Goal: Task Accomplishment & Management: Manage account settings

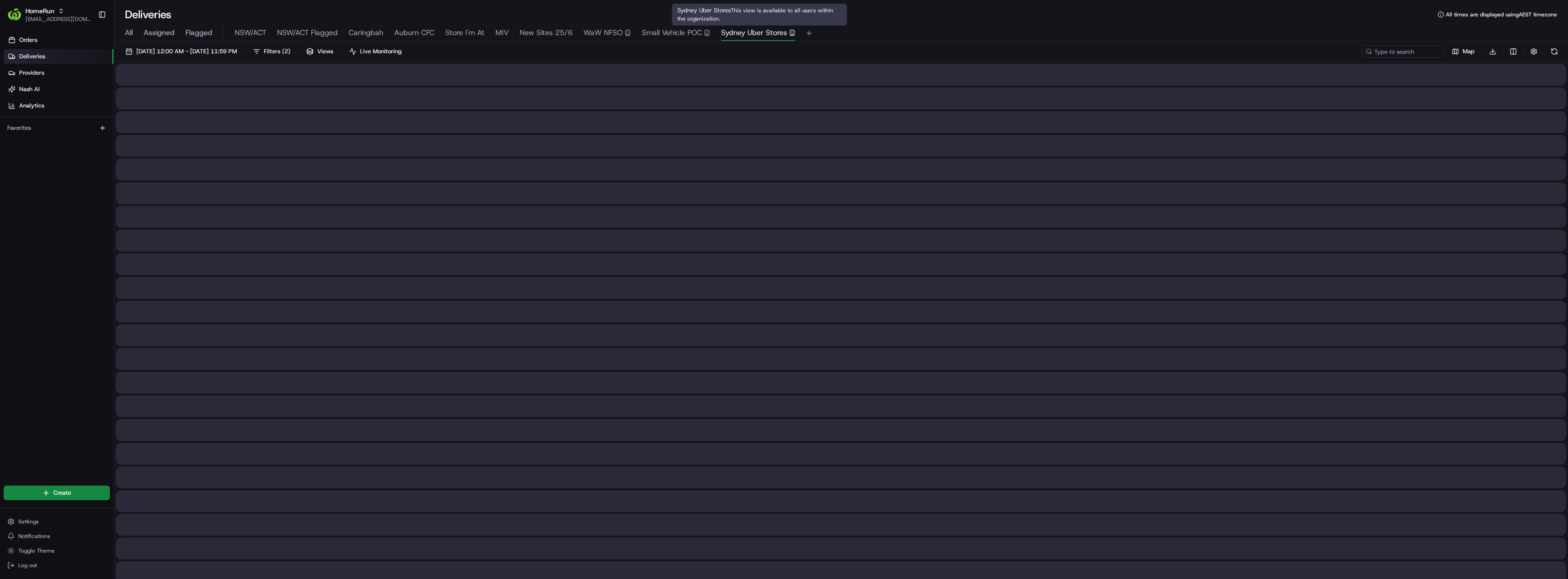
click at [736, 33] on span "Sydney Uber Stores" at bounding box center [754, 33] width 66 height 11
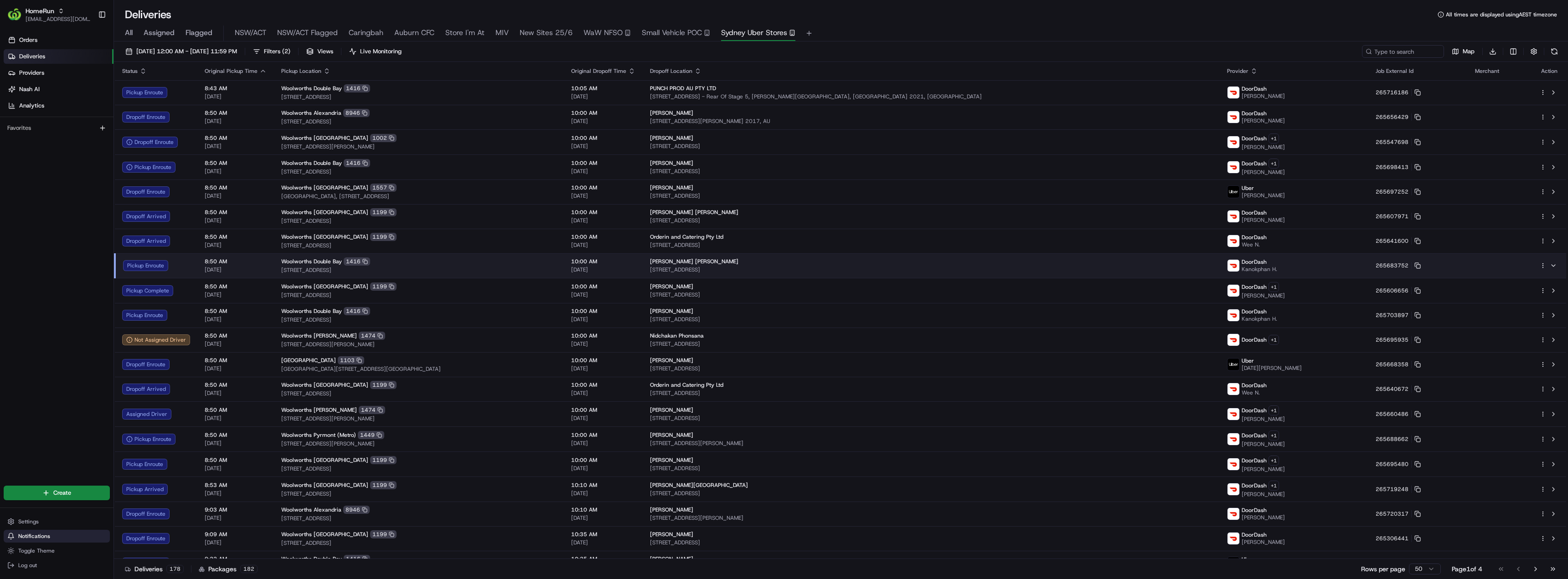
click at [26, 537] on span "Notifications" at bounding box center [34, 536] width 32 height 7
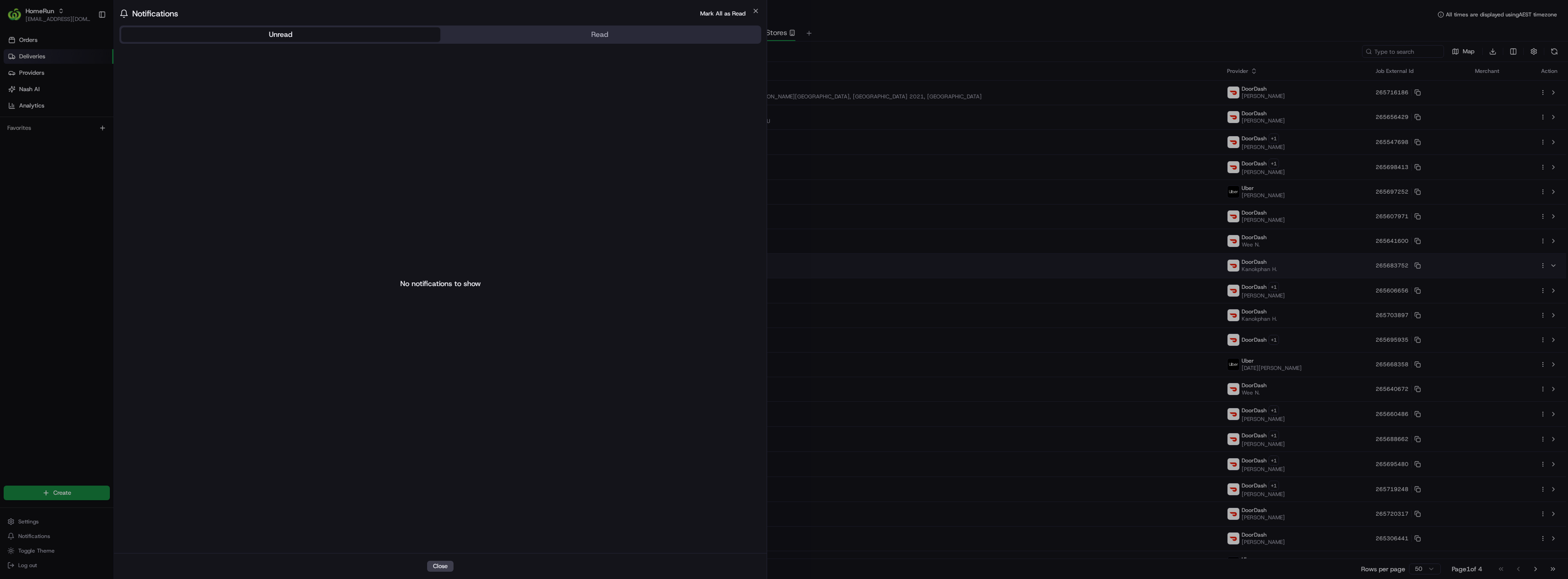
drag, startPoint x: 58, startPoint y: 454, endPoint x: 60, endPoint y: 469, distance: 15.1
click at [59, 454] on body "HomeRun [EMAIL_ADDRESS][DOMAIN_NAME] Toggle Sidebar Orders Deliveries Providers…" at bounding box center [784, 290] width 1568 height 579
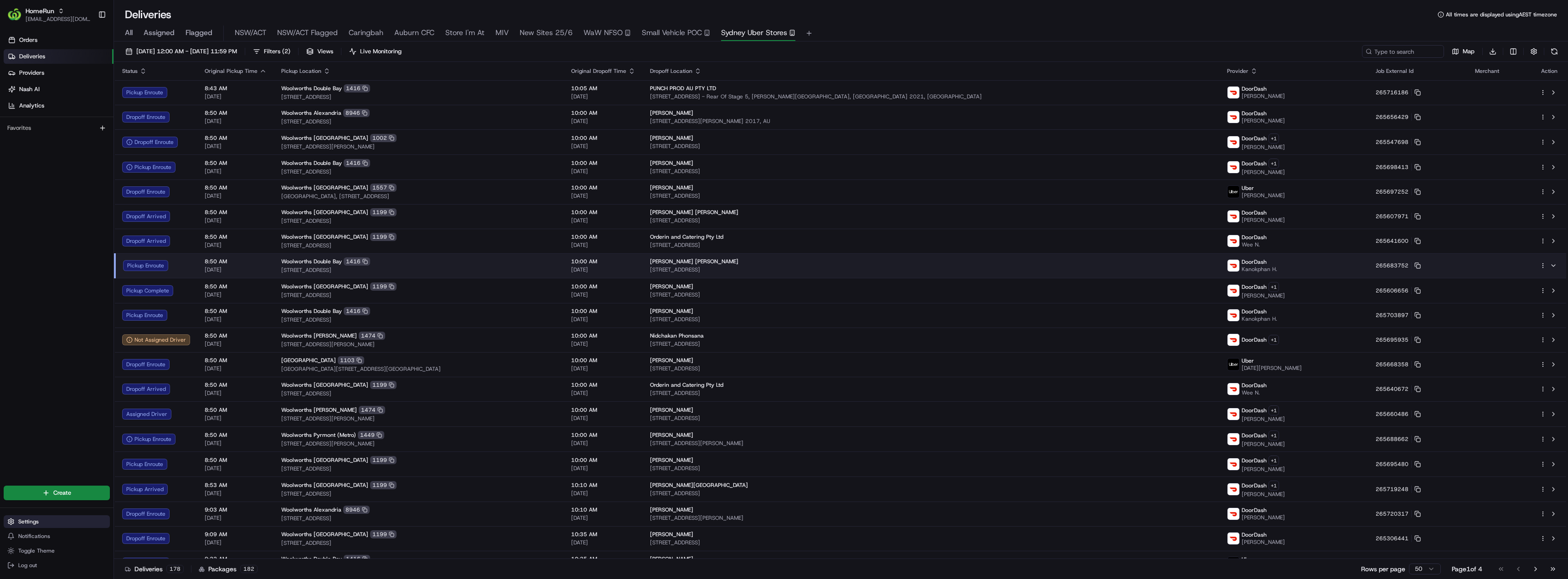
click at [37, 519] on span "Settings" at bounding box center [29, 521] width 21 height 7
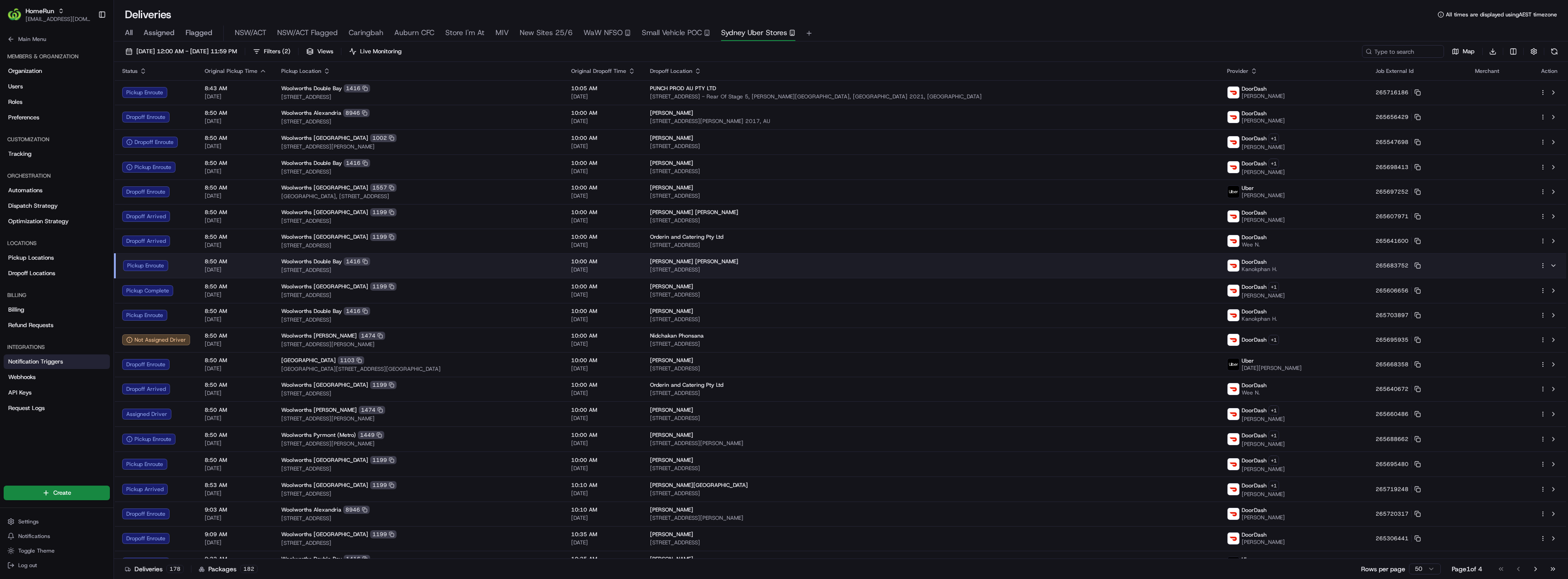
click at [40, 358] on span "Notification Triggers" at bounding box center [35, 361] width 55 height 8
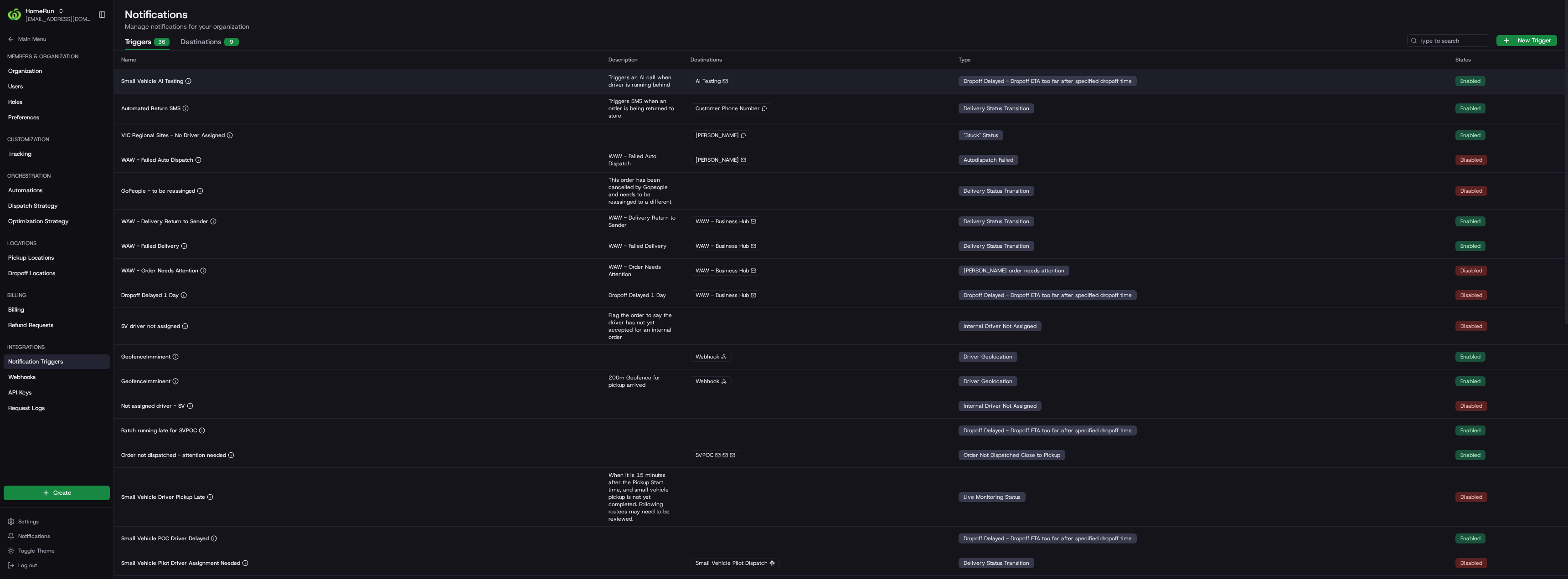
click at [265, 83] on div "Small Vehicle AI Testing" at bounding box center [357, 81] width 473 height 7
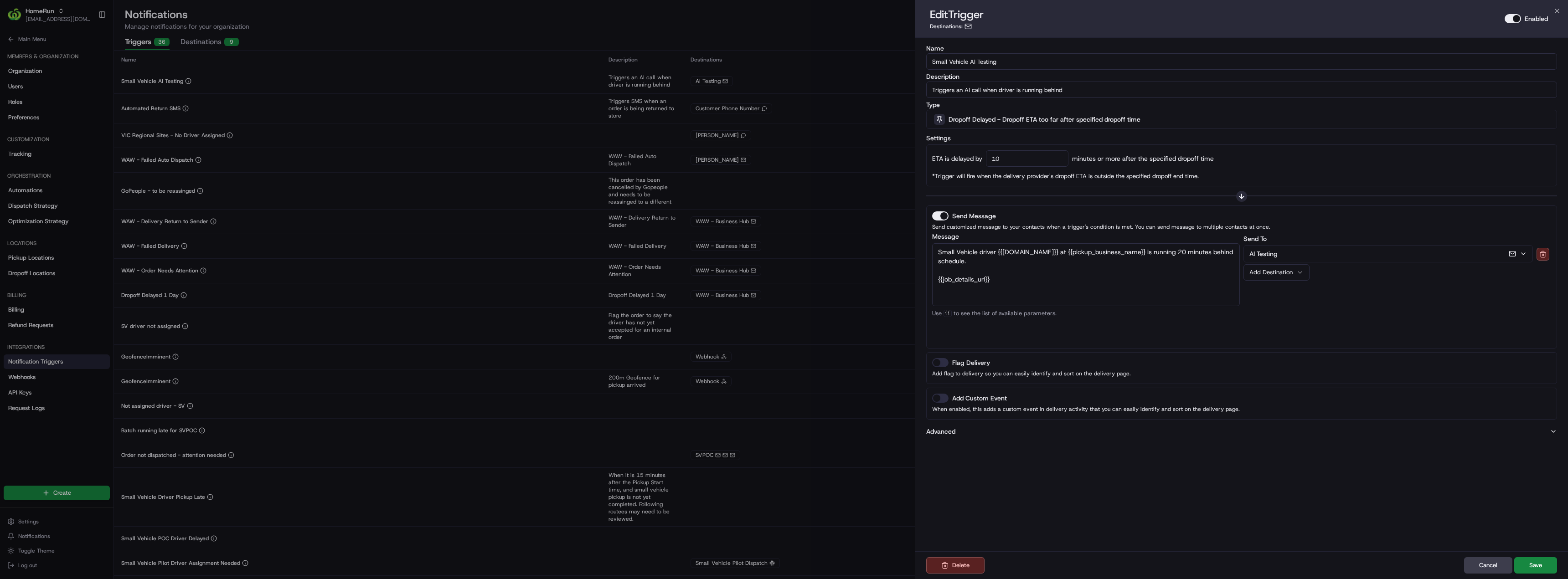
click at [993, 278] on textarea "Small Vehicle driver {{[DOMAIN_NAME]}} at {{pickup_business_name}} is running 2…" at bounding box center [1085, 274] width 307 height 63
drag, startPoint x: 993, startPoint y: 279, endPoint x: 943, endPoint y: 279, distance: 50.0
click at [943, 279] on textarea "Small Vehicle driver {{[DOMAIN_NAME]}} at {{pickup_business_name}} is running 2…" at bounding box center [1085, 274] width 307 height 63
click at [992, 325] on div "Job Details URL" at bounding box center [993, 328] width 99 height 13
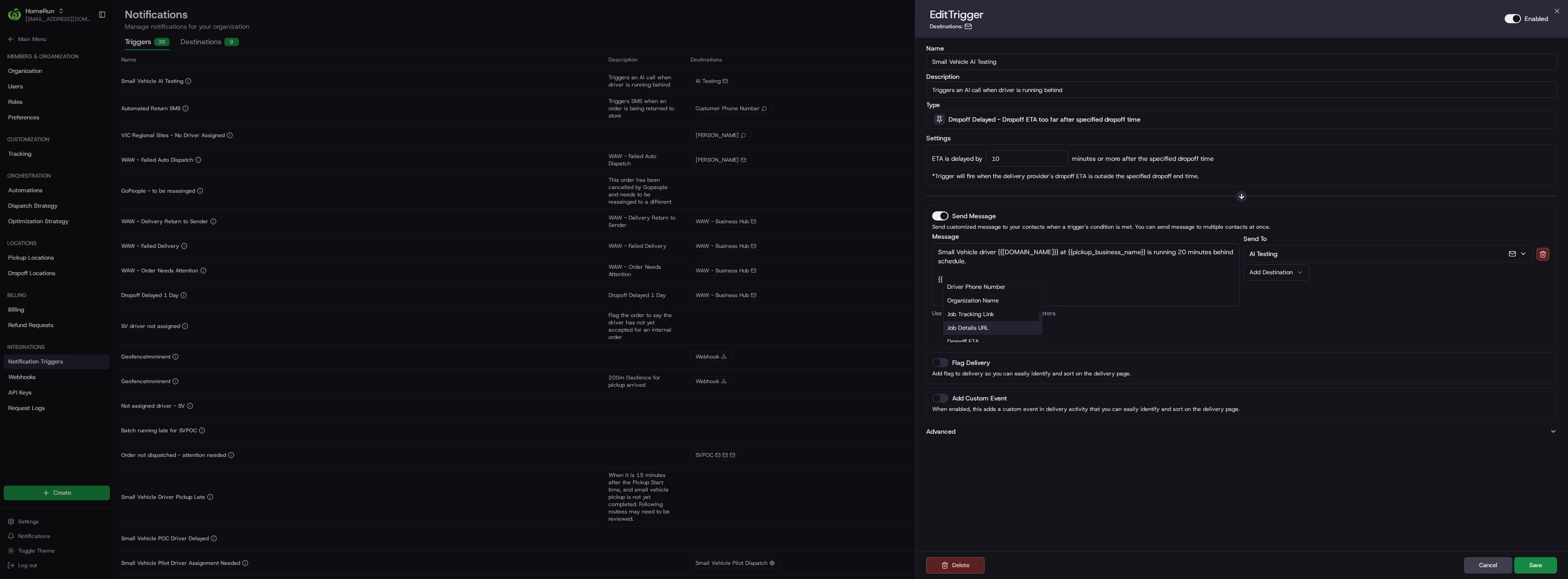
type textarea "Small Vehicle driver {{[DOMAIN_NAME]}} at {{pickup_business_name}} is running 2…"
click at [1535, 567] on button "Save" at bounding box center [1536, 565] width 43 height 16
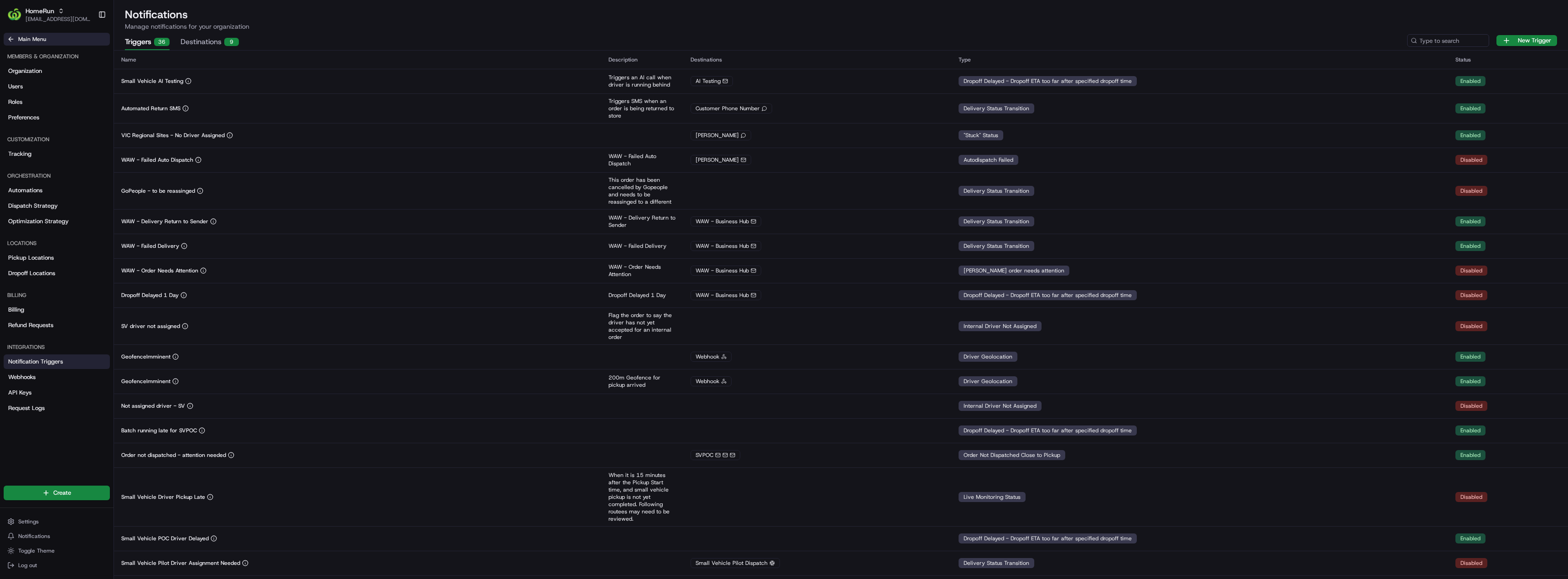
click at [10, 36] on icon at bounding box center [11, 39] width 7 height 7
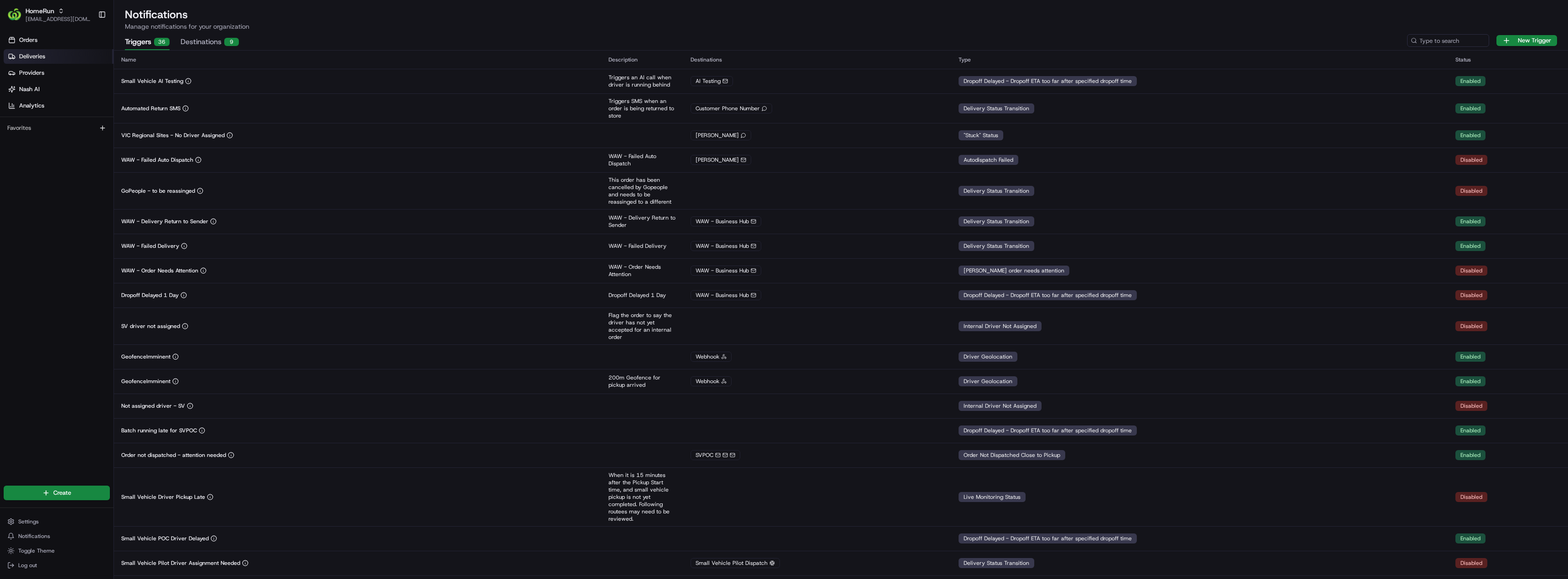
click at [29, 60] on span "Deliveries" at bounding box center [32, 56] width 26 height 8
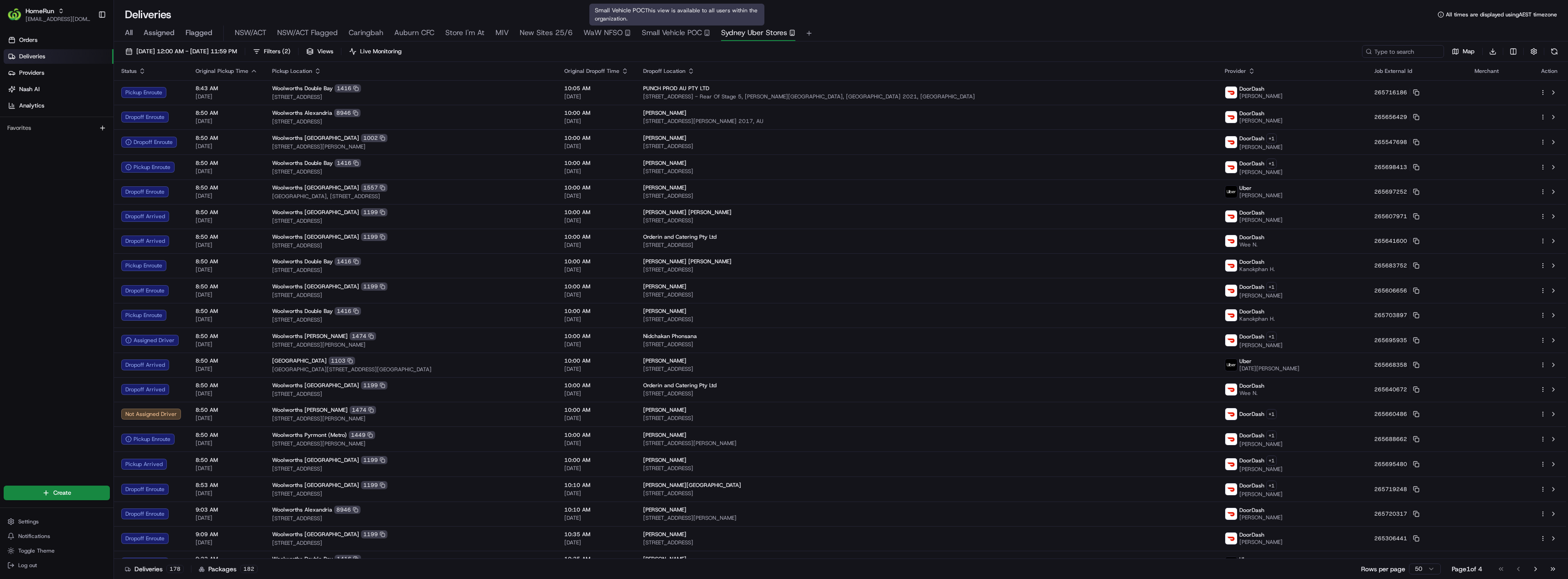
click at [695, 33] on span "Small Vehicle POC" at bounding box center [671, 33] width 60 height 11
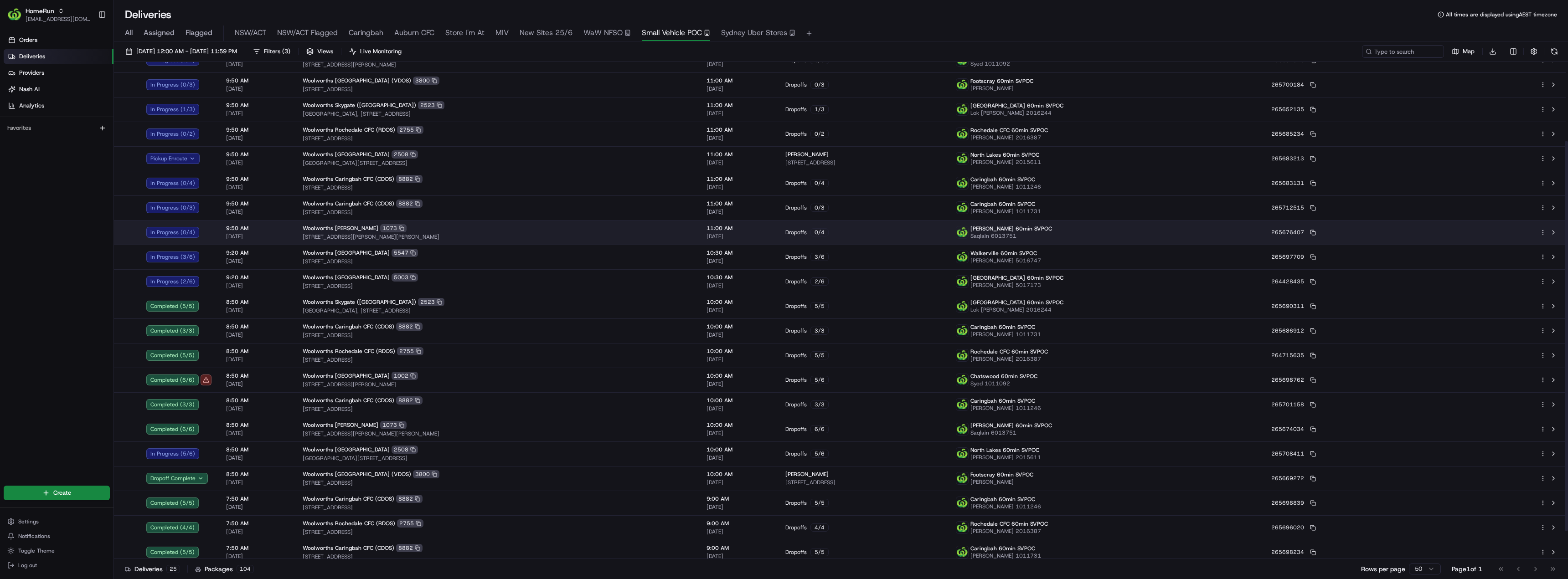
scroll to position [136, 0]
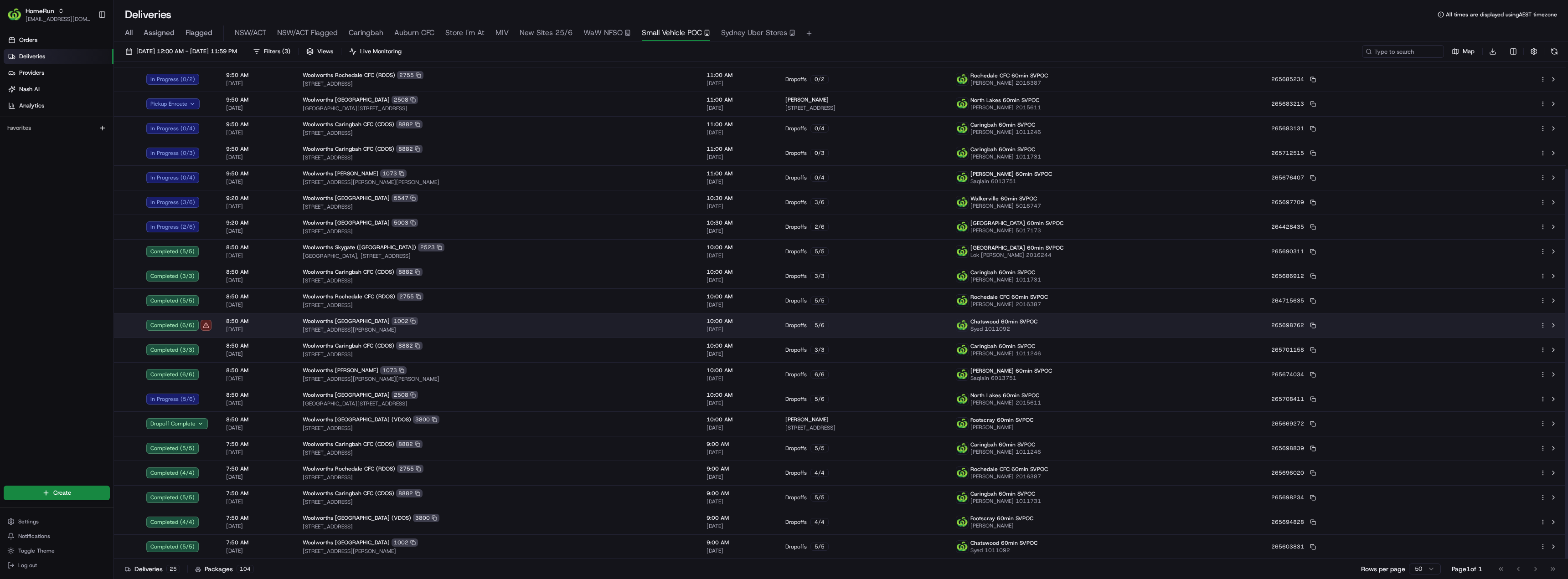
click at [489, 324] on div "Woolworths Chatswood East 1002" at bounding box center [497, 321] width 390 height 8
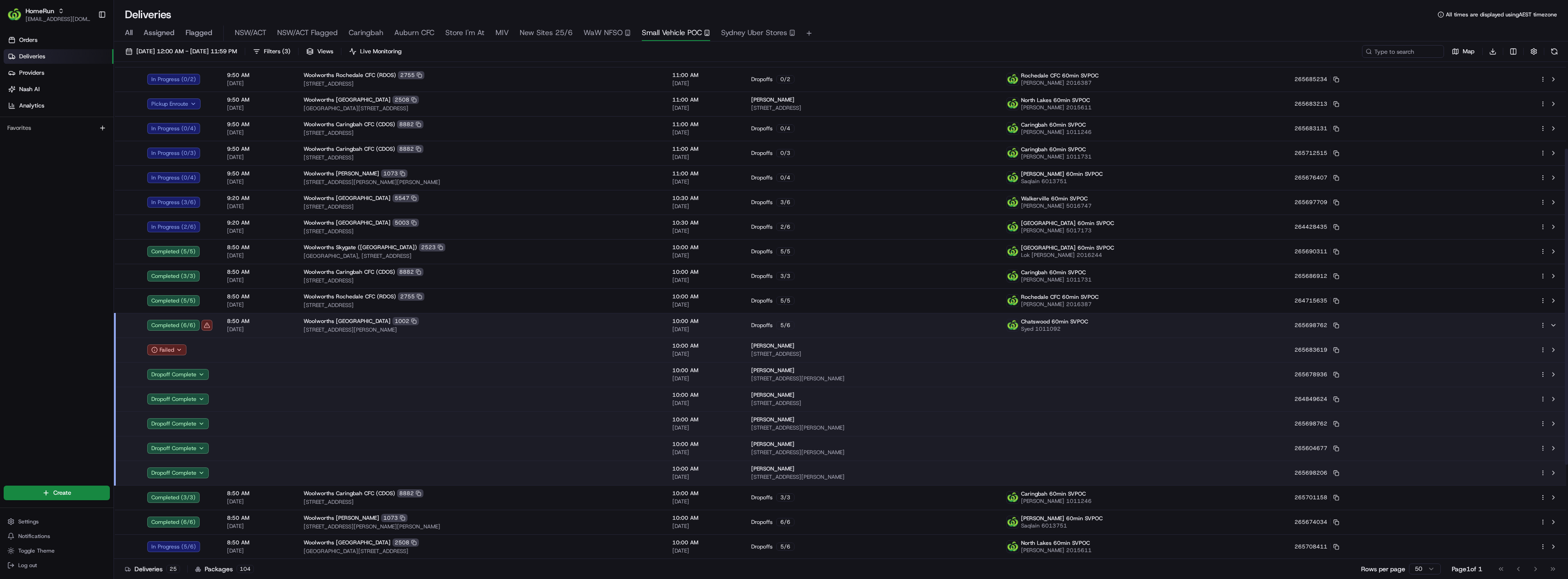
click at [462, 326] on span "[STREET_ADDRESS][PERSON_NAME]" at bounding box center [481, 330] width 354 height 7
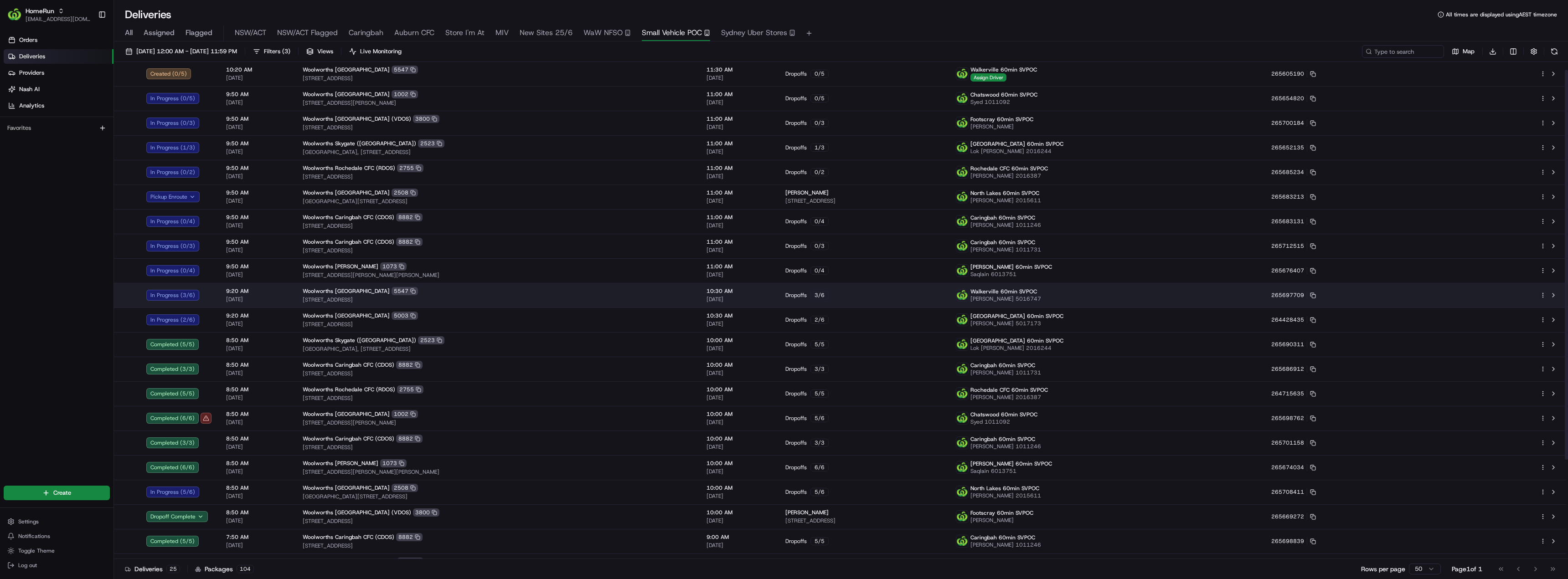
scroll to position [0, 0]
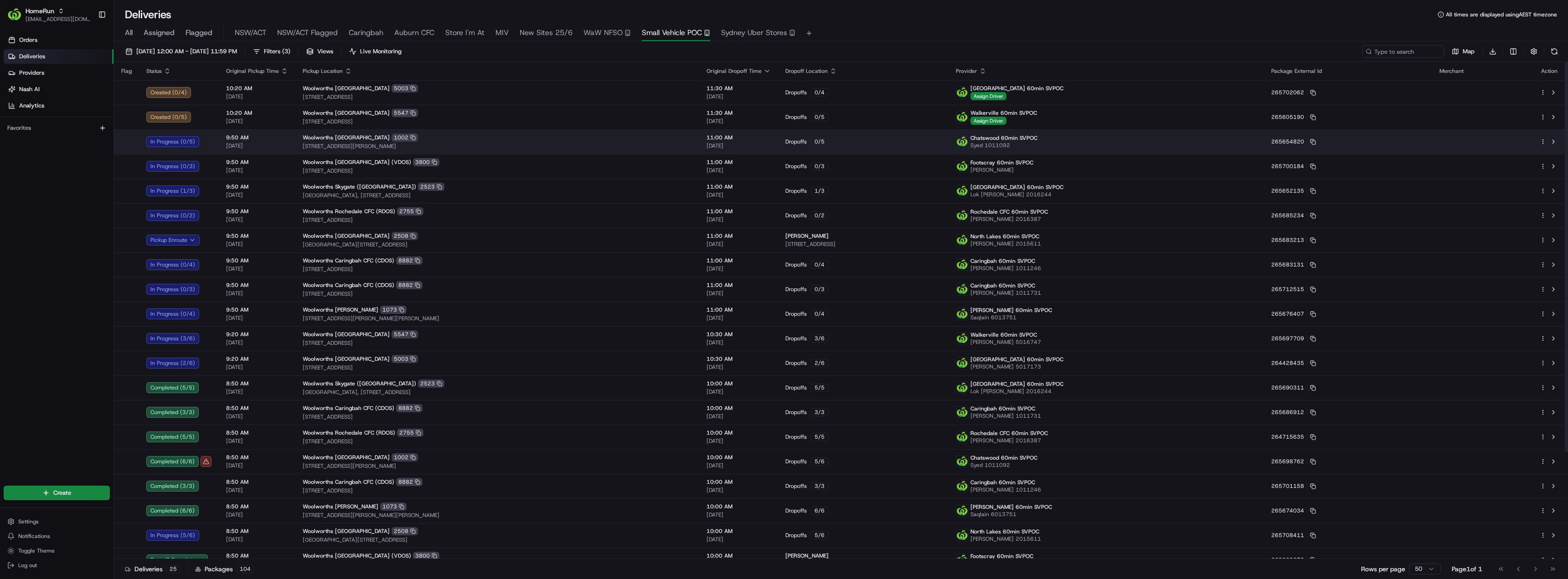
click at [449, 140] on div "Woolworths Chatswood East 1002" at bounding box center [497, 137] width 390 height 8
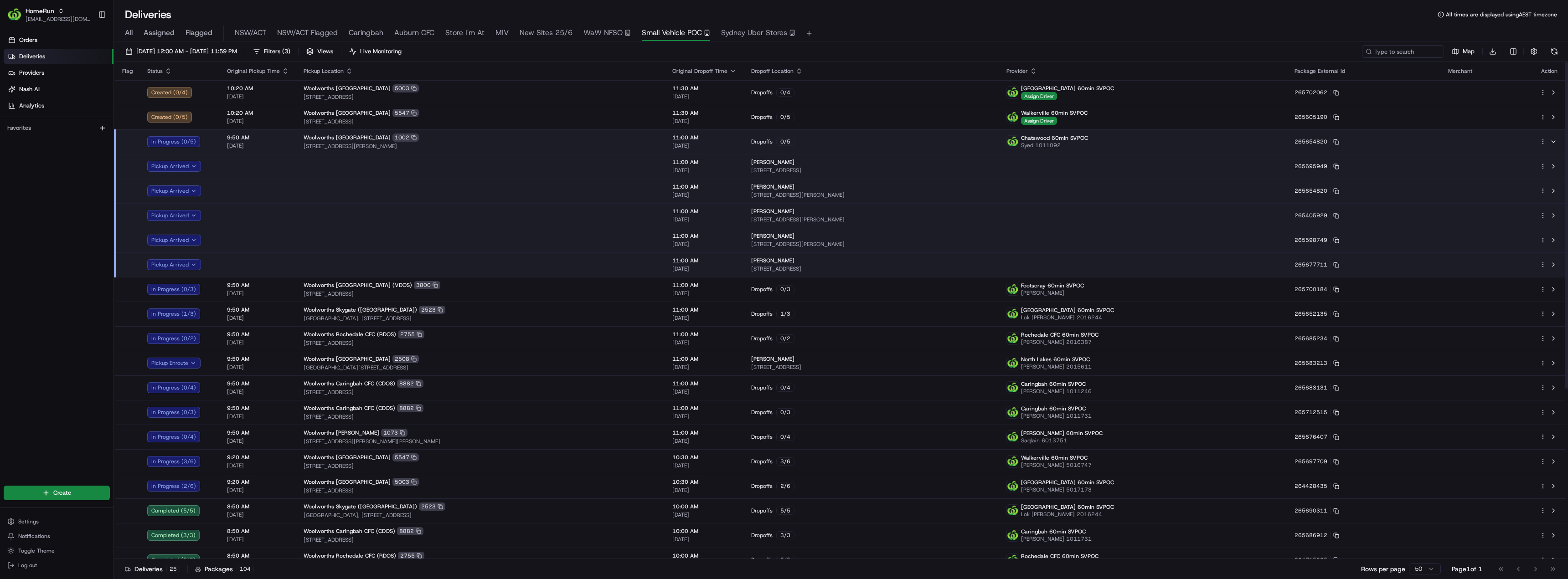
click at [449, 140] on div "Woolworths Chatswood East 1002" at bounding box center [481, 137] width 354 height 8
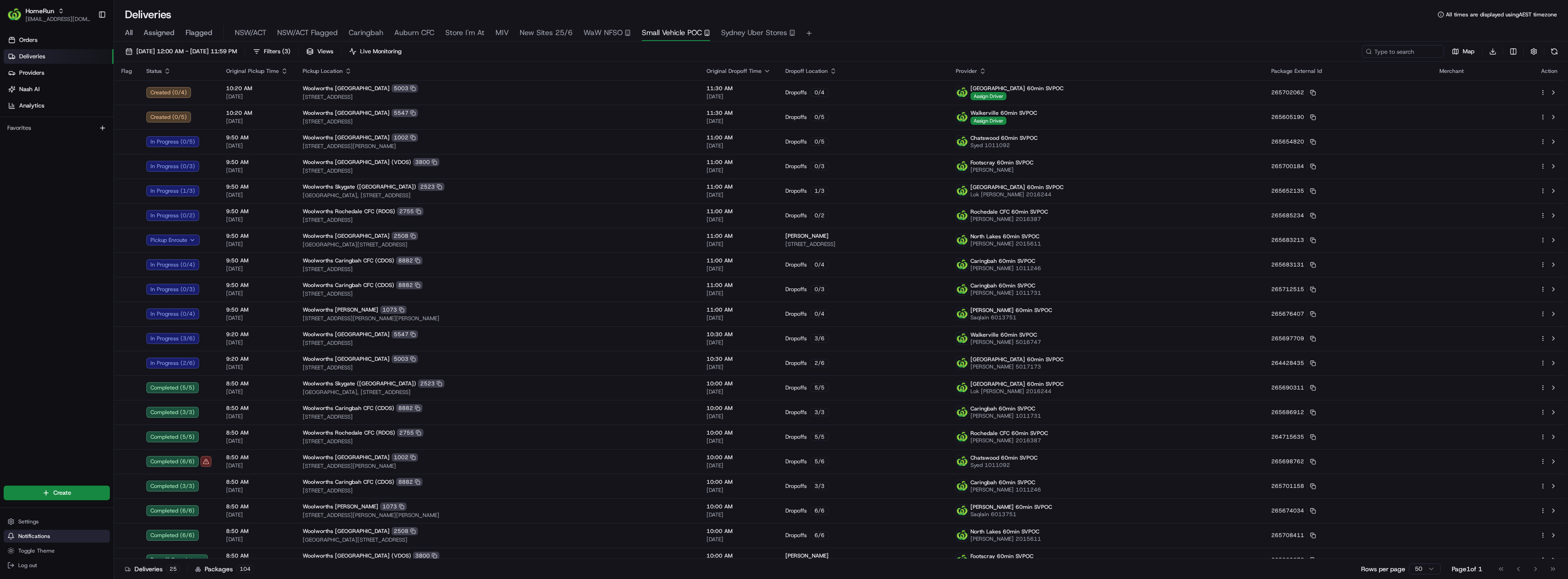
click at [46, 538] on span "Notifications" at bounding box center [34, 536] width 32 height 7
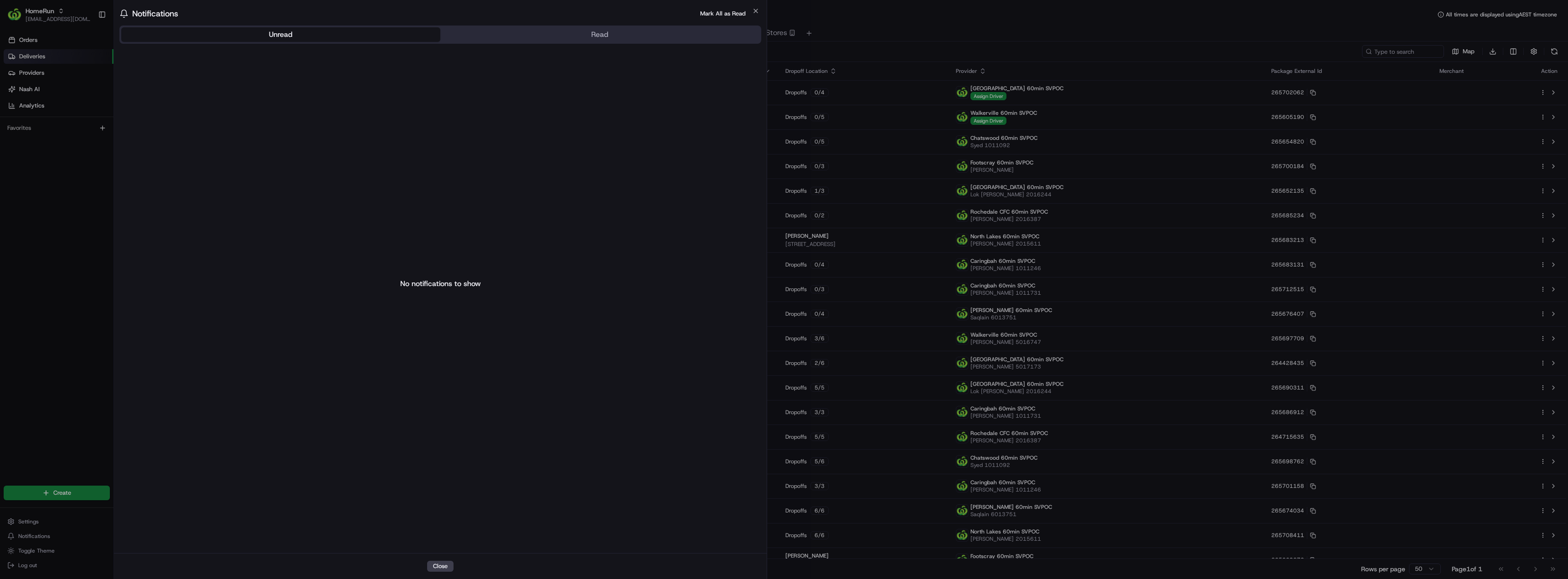
click at [38, 438] on body "HomeRun [EMAIL_ADDRESS][DOMAIN_NAME] Toggle Sidebar Orders Deliveries Providers…" at bounding box center [784, 290] width 1568 height 579
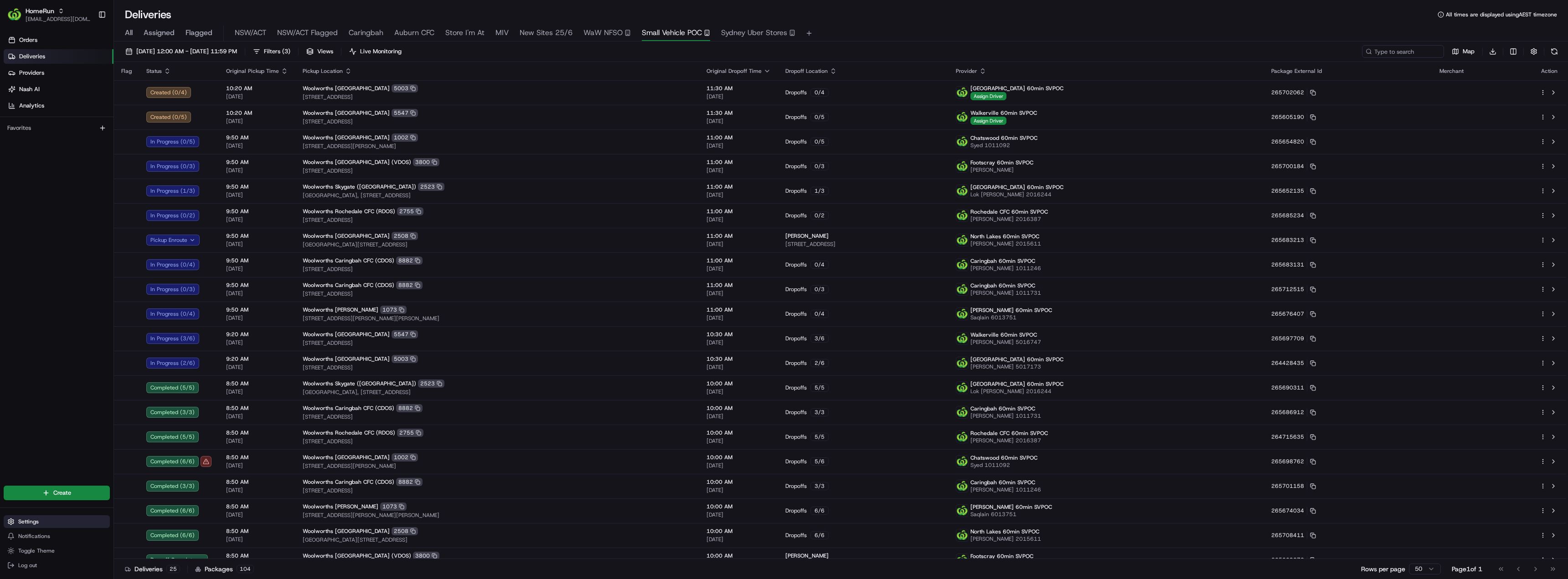
click at [35, 522] on span "Settings" at bounding box center [29, 521] width 21 height 7
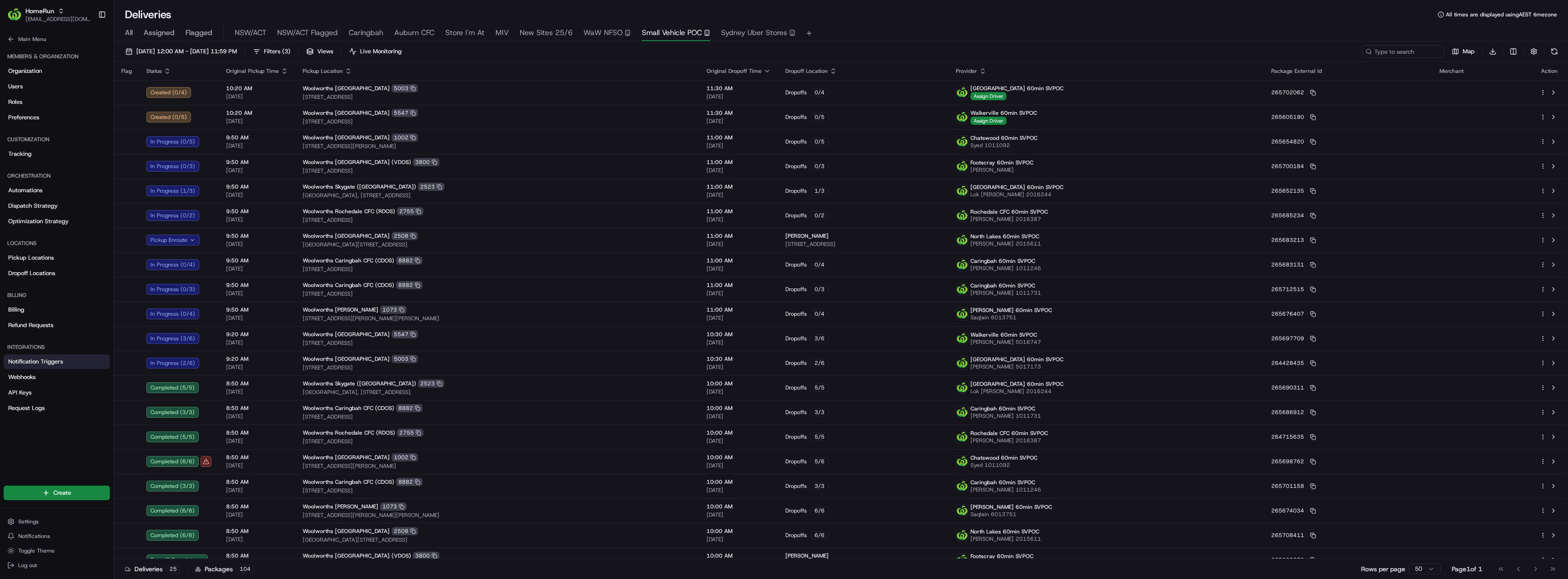
click at [34, 364] on span "Notification Triggers" at bounding box center [35, 361] width 55 height 8
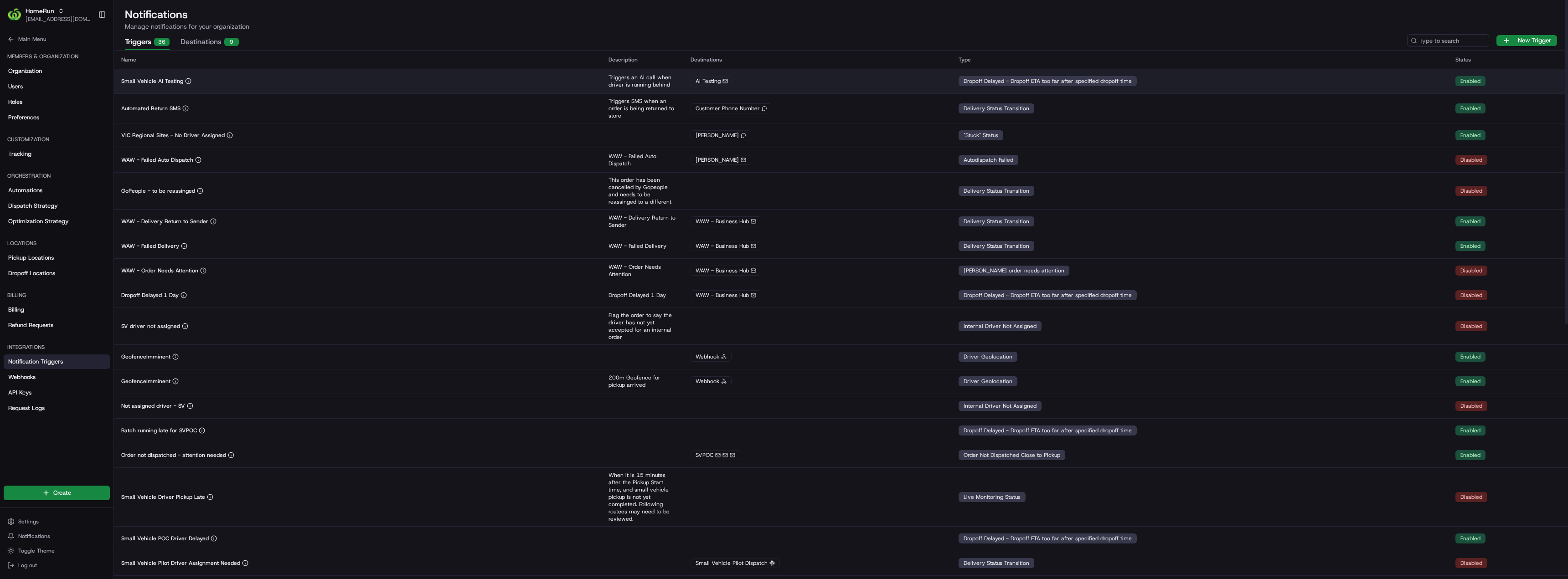
click at [226, 93] on td "Small Vehicle AI Testing" at bounding box center [357, 81] width 488 height 24
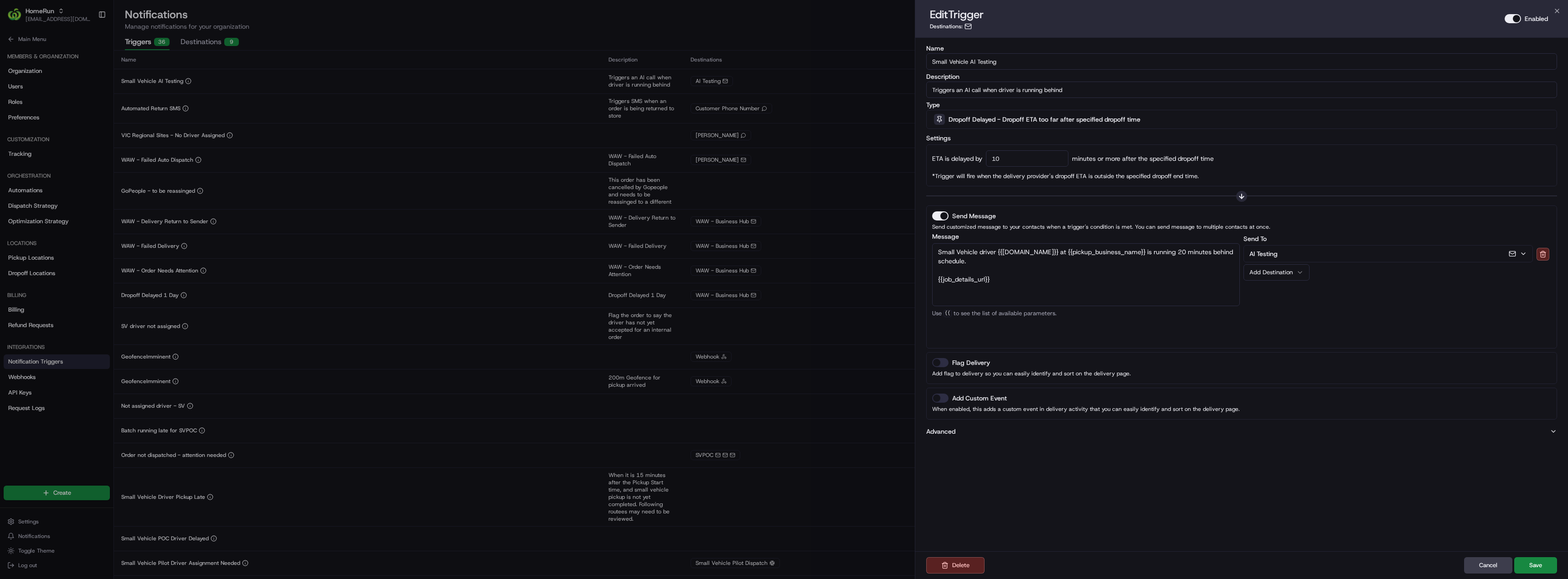
drag, startPoint x: 995, startPoint y: 280, endPoint x: 944, endPoint y: 277, distance: 51.1
click at [944, 277] on textarea "Small Vehicle driver {{[DOMAIN_NAME]}} at {{pickup_business_name}} is running 2…" at bounding box center [1085, 274] width 307 height 63
click at [1070, 114] on div "Dropoff Delayed - Dropoff ETA too far after specified dropoff time" at bounding box center [1241, 119] width 626 height 18
click at [1069, 116] on div at bounding box center [784, 290] width 1568 height 579
click at [972, 276] on textarea "Small Vehicle driver {{[DOMAIN_NAME]}} at {{pickup_business_name}} is running 2…" at bounding box center [1085, 274] width 307 height 63
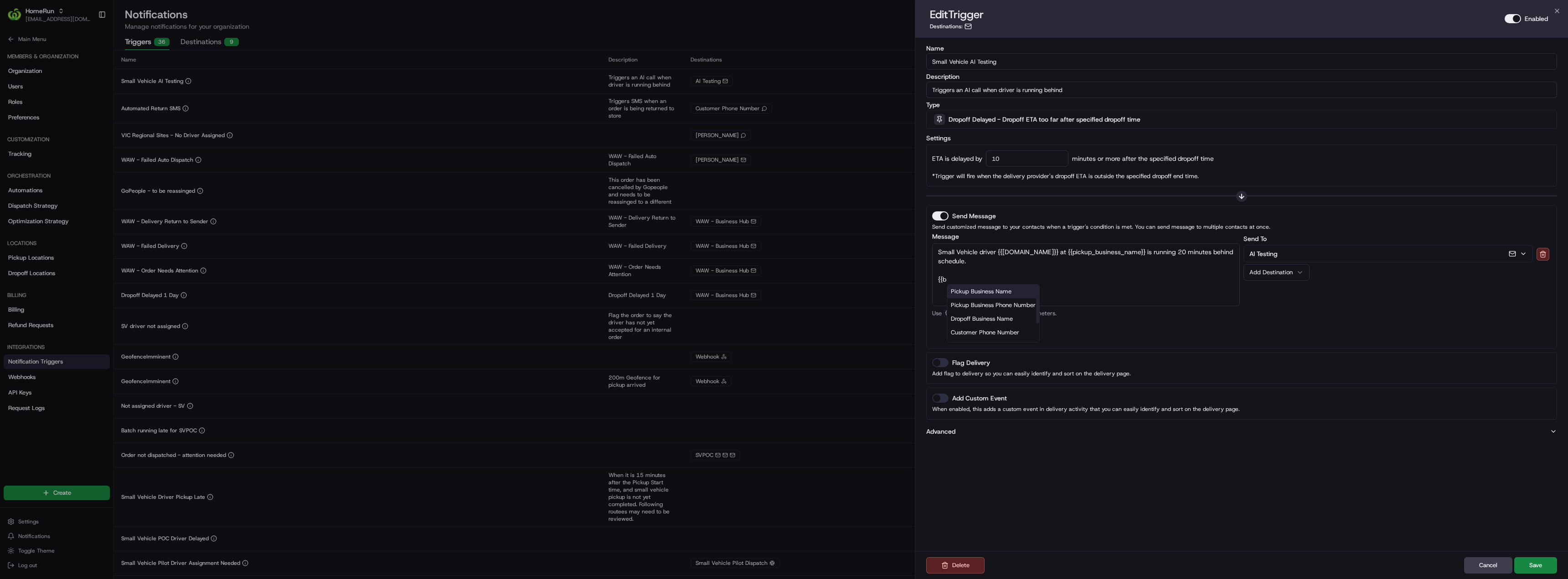
type textarea "Small Vehicle driver {{[DOMAIN_NAME]}} at {{pickup_business_name}} is running 2…"
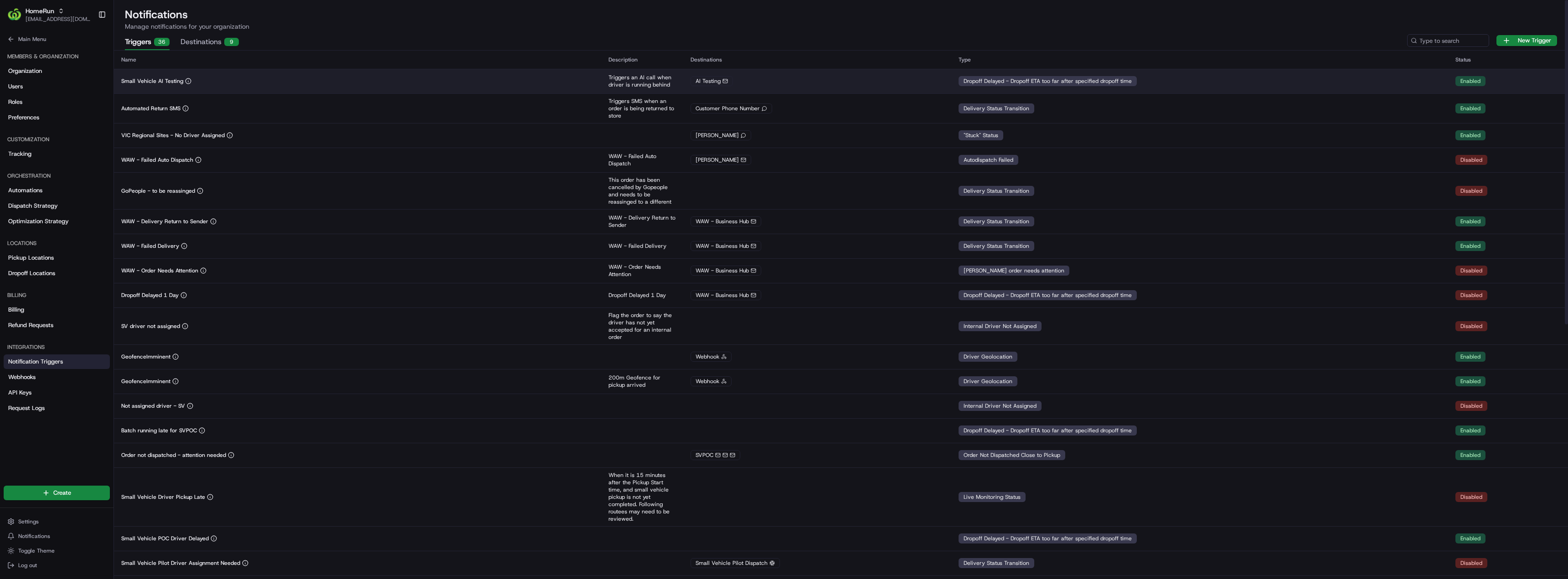
click at [405, 78] on div "Small Vehicle AI Testing" at bounding box center [357, 81] width 473 height 7
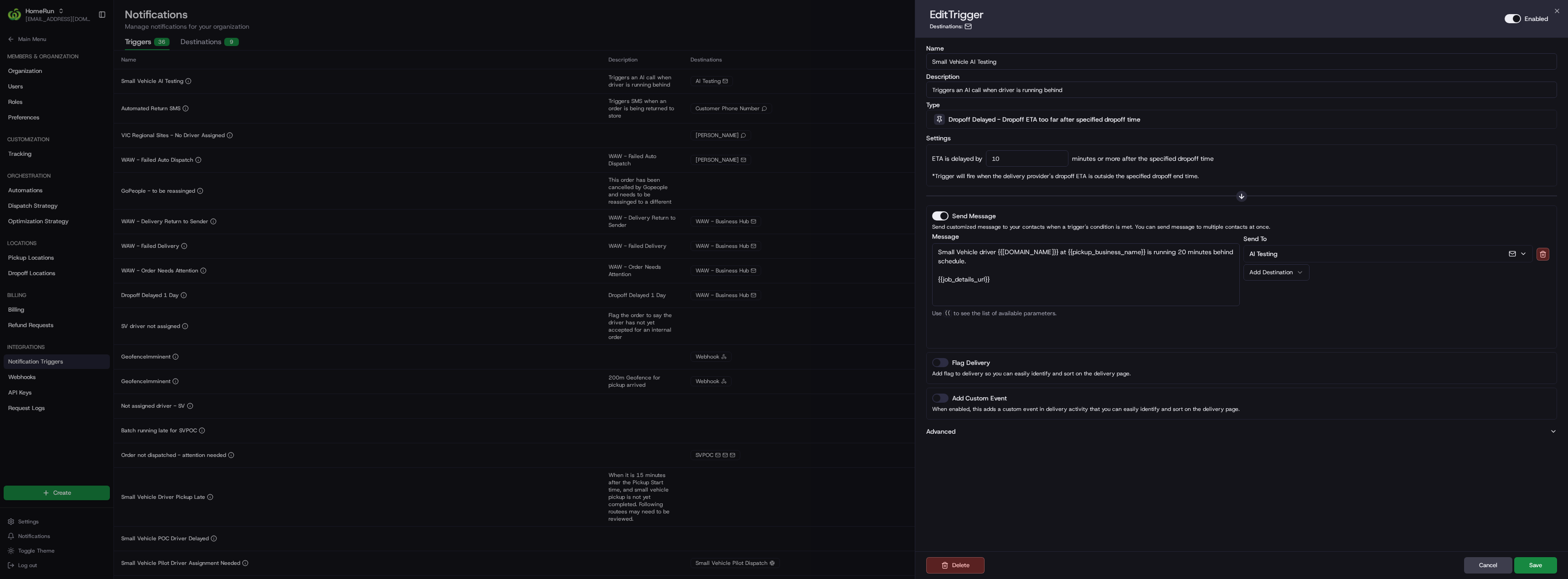
click at [1003, 277] on textarea "Small Vehicle driver {{[DOMAIN_NAME]}} at {{pickup_business_name}} is running 2…" at bounding box center [1085, 274] width 307 height 63
